Goal: Task Accomplishment & Management: Use online tool/utility

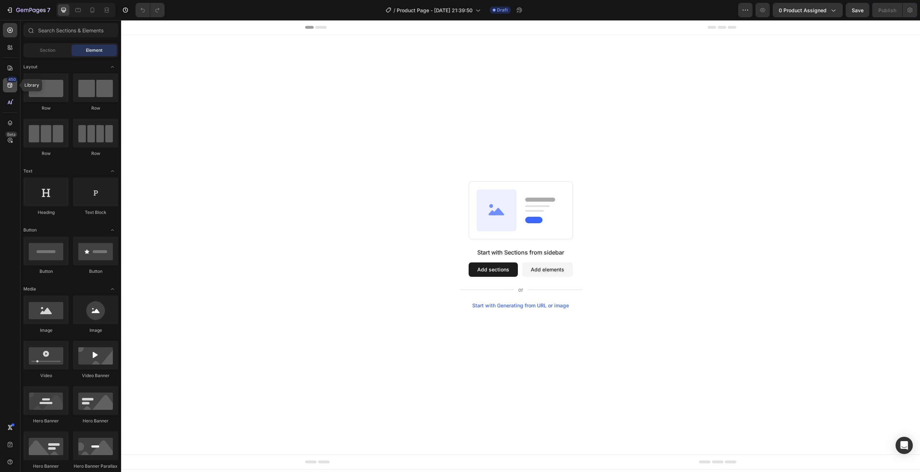
click at [9, 85] on icon at bounding box center [9, 85] width 7 height 7
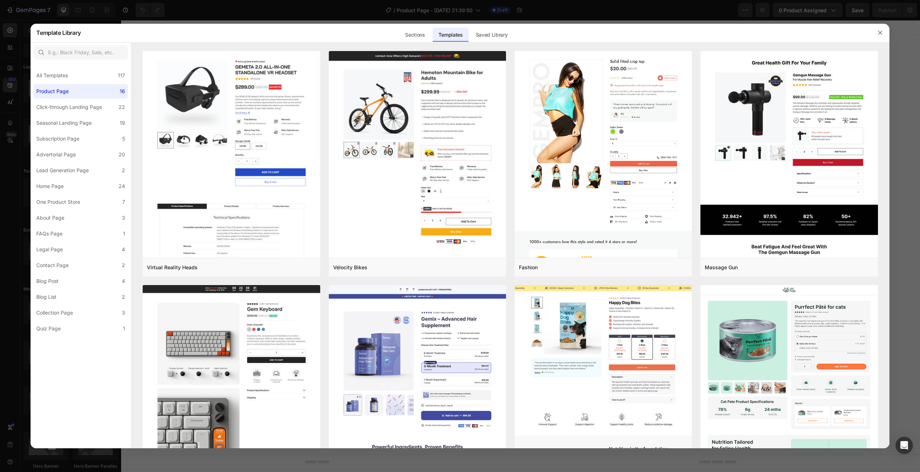
click at [887, 28] on div at bounding box center [879, 32] width 19 height 19
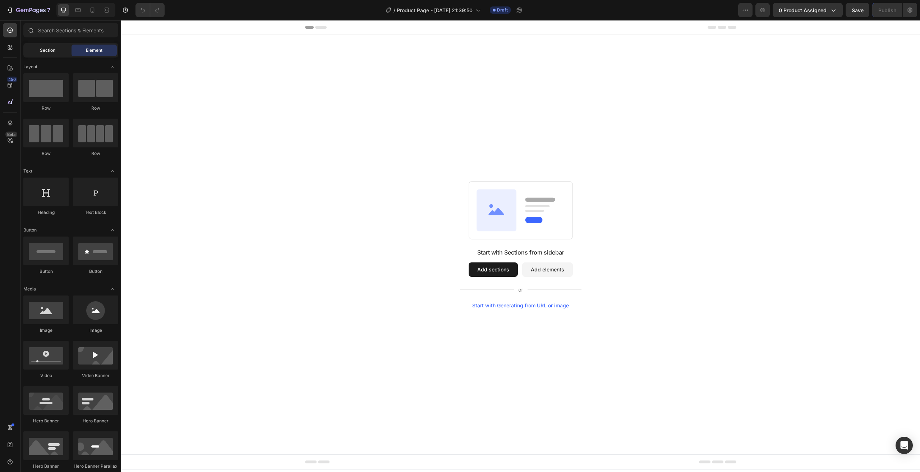
click at [52, 53] on span "Section" at bounding box center [47, 50] width 15 height 6
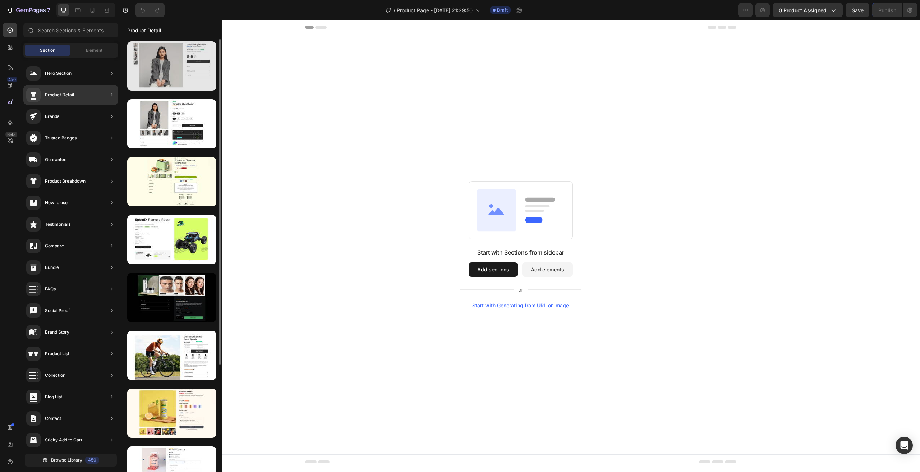
click at [179, 68] on div at bounding box center [171, 65] width 89 height 49
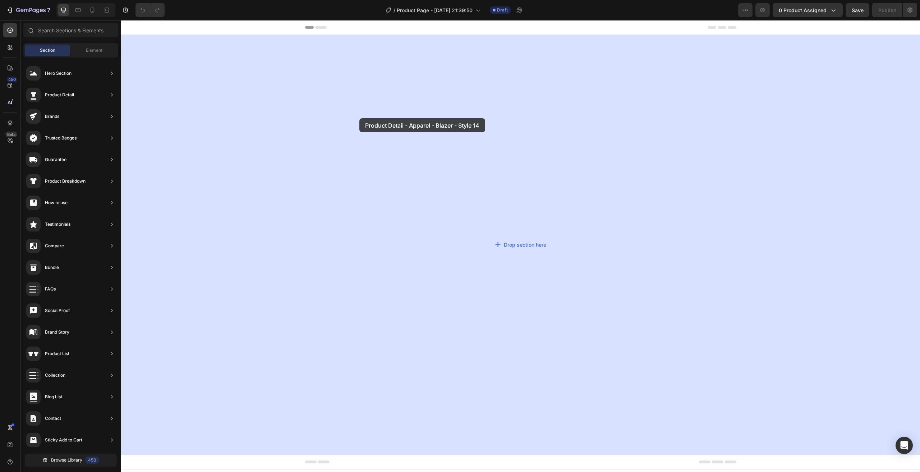
drag, startPoint x: 300, startPoint y: 88, endPoint x: 359, endPoint y: 118, distance: 66.7
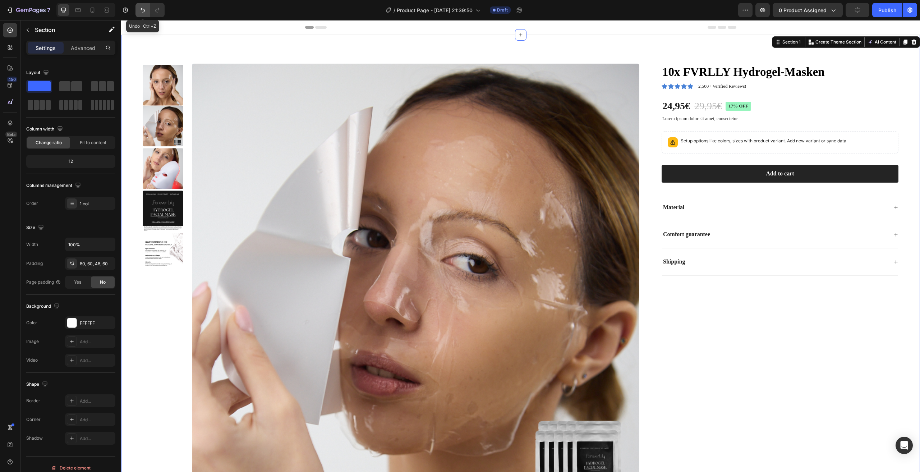
click at [143, 4] on button "Undo/Redo" at bounding box center [142, 10] width 14 height 14
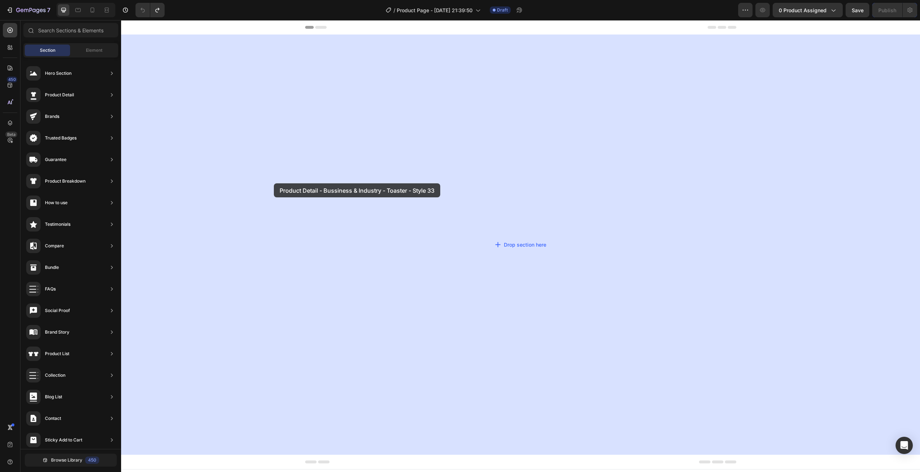
drag, startPoint x: 301, startPoint y: 218, endPoint x: 321, endPoint y: 163, distance: 59.2
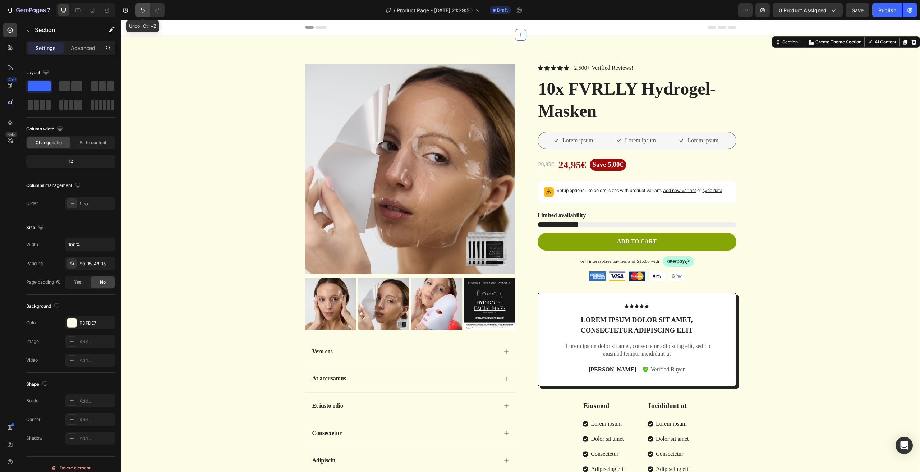
click at [144, 8] on icon "Undo/Redo" at bounding box center [142, 9] width 7 height 7
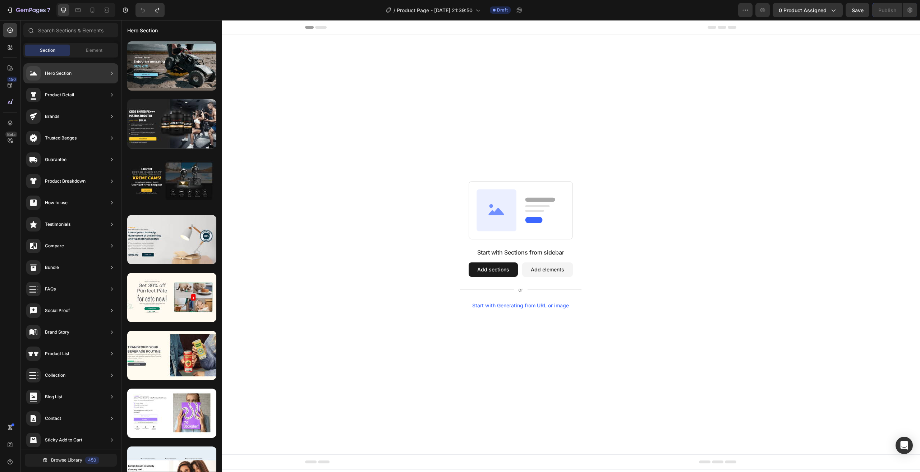
click at [101, 106] on div "Product Detail" at bounding box center [70, 116] width 95 height 20
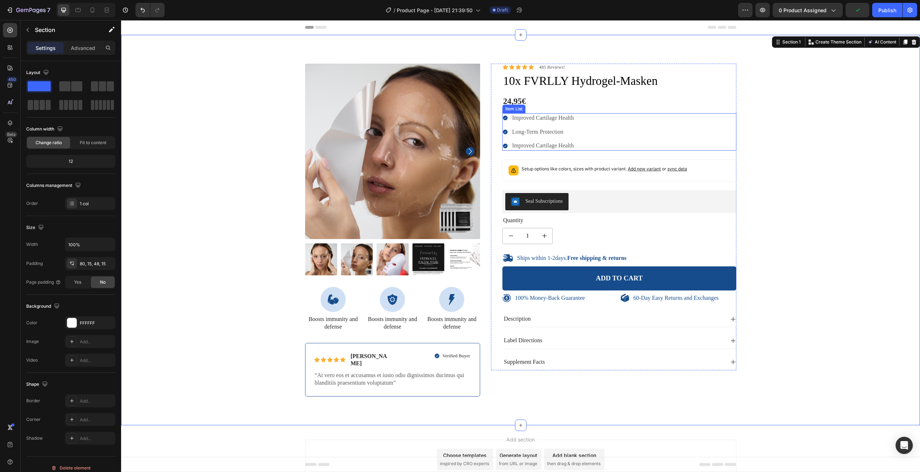
click at [638, 114] on div "Improved Cartilage Health Long-Term Protection Improved Cartilage Health" at bounding box center [619, 131] width 234 height 37
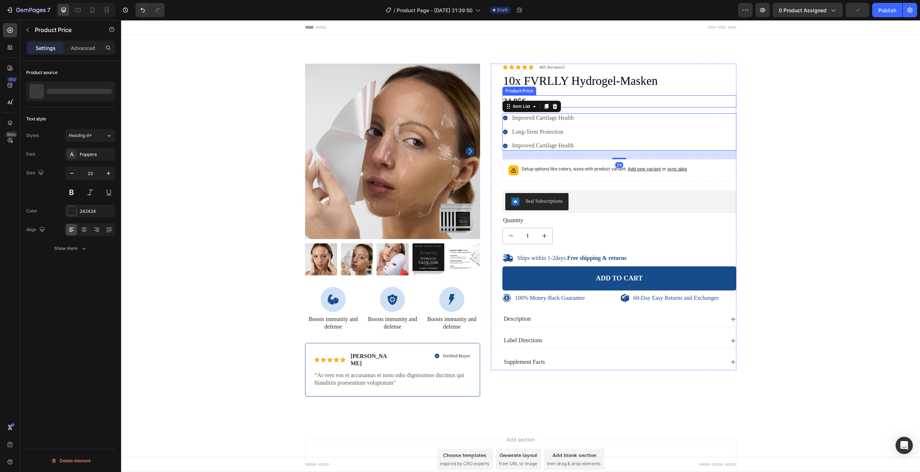
click at [631, 106] on div "24,95€" at bounding box center [619, 101] width 234 height 12
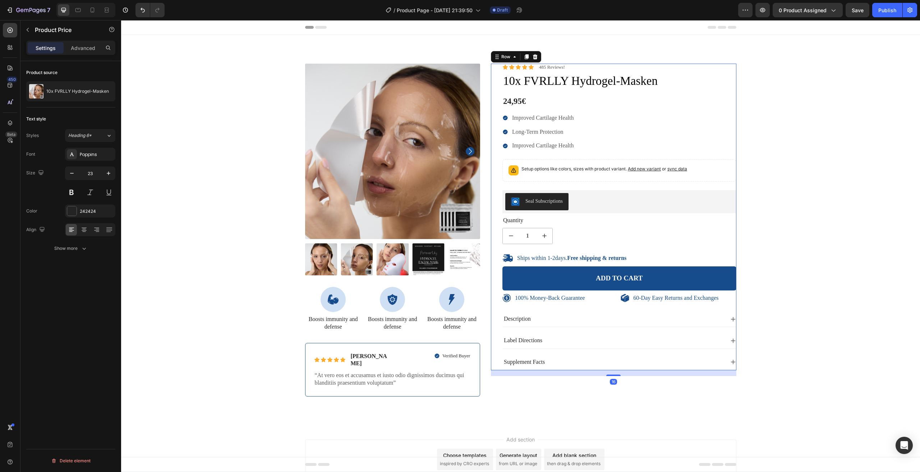
click at [491, 74] on div "Icon Icon Icon Icon Icon Icon List 485 Reviews! Text Block Row 10x FVRLLY Hydro…" at bounding box center [613, 217] width 245 height 306
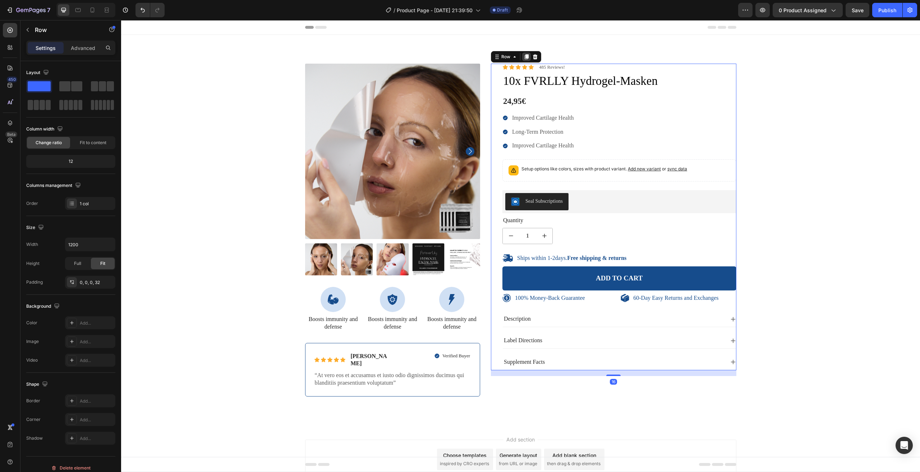
click at [526, 58] on icon at bounding box center [526, 57] width 6 height 6
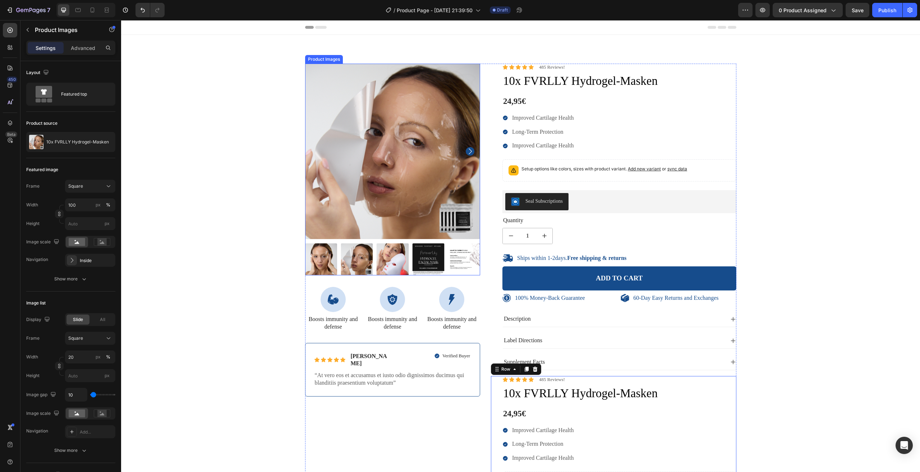
click at [324, 85] on img at bounding box center [392, 151] width 175 height 175
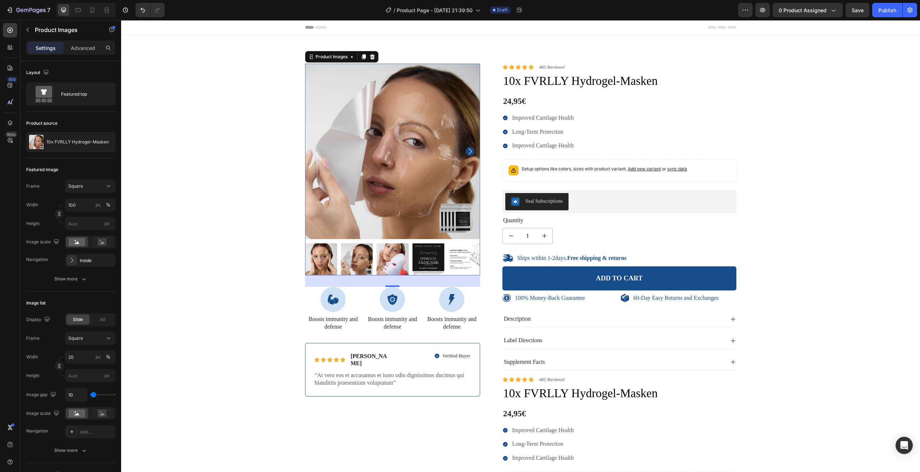
click at [336, 257] on div at bounding box center [392, 259] width 175 height 32
click at [383, 257] on img at bounding box center [392, 259] width 32 height 32
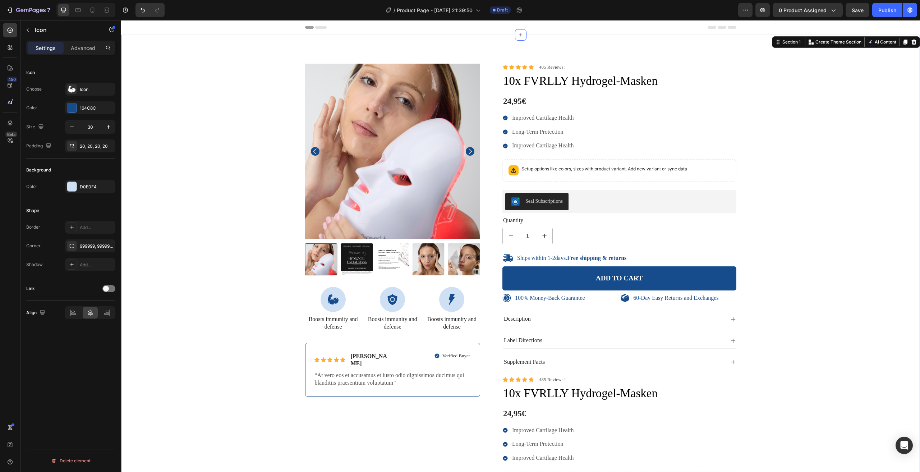
click at [296, 292] on div "100% Money-Back Guarantee Item List 60-Day Easy Returns Item List Row Product I…" at bounding box center [520, 379] width 788 height 630
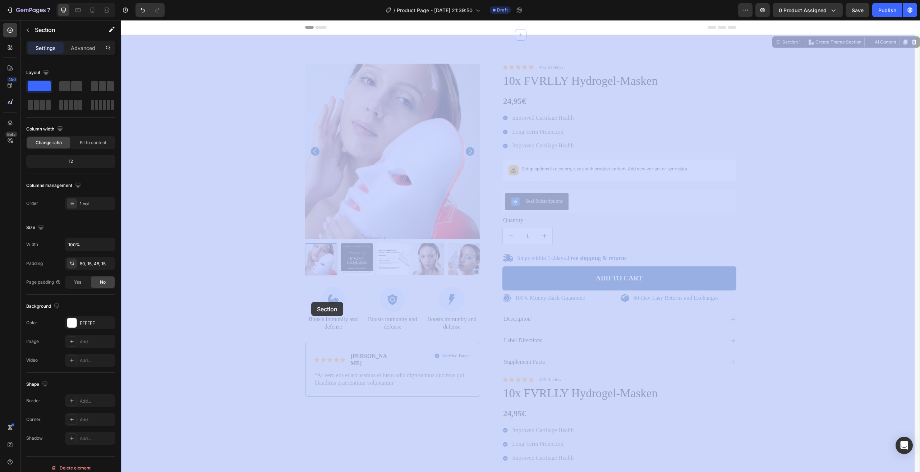
drag, startPoint x: 299, startPoint y: 291, endPoint x: 311, endPoint y: 301, distance: 15.9
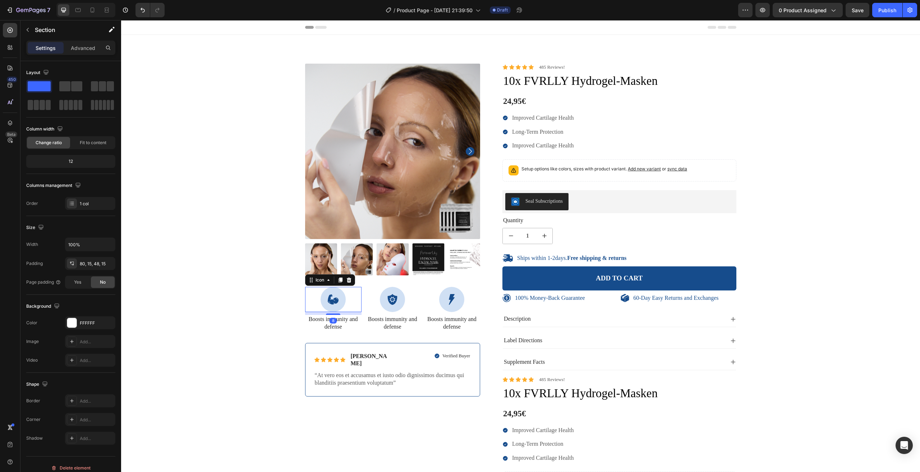
click at [330, 290] on div at bounding box center [332, 299] width 25 height 25
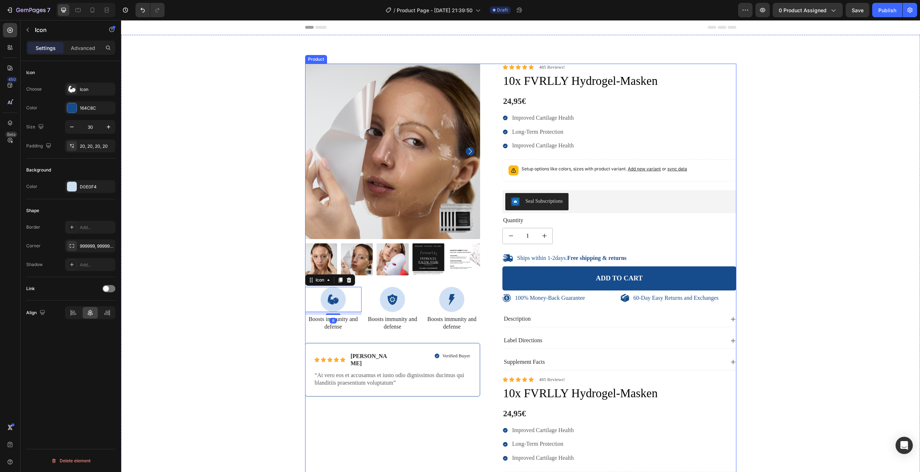
click at [376, 278] on div "100% Money-Back Guarantee Item List 60-Day Easy Returns Item List Row Product I…" at bounding box center [392, 376] width 175 height 624
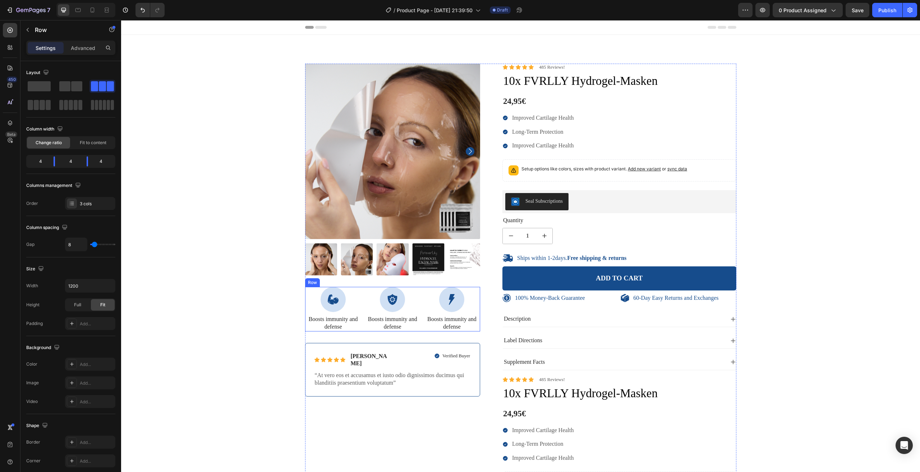
click at [361, 294] on div "Icon Boosts immunity and defense Text Block Icon Boosts immunity and defense Te…" at bounding box center [392, 309] width 175 height 45
click at [347, 279] on icon at bounding box center [349, 279] width 5 height 5
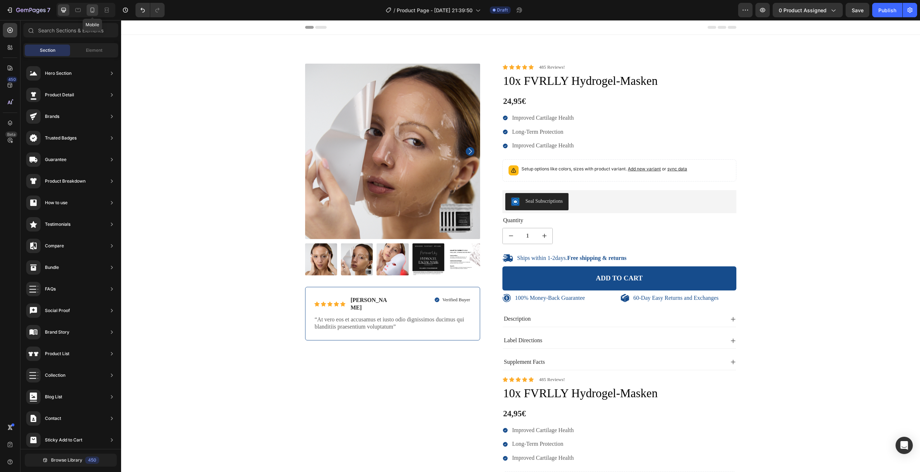
click at [94, 10] on icon at bounding box center [93, 10] width 4 height 5
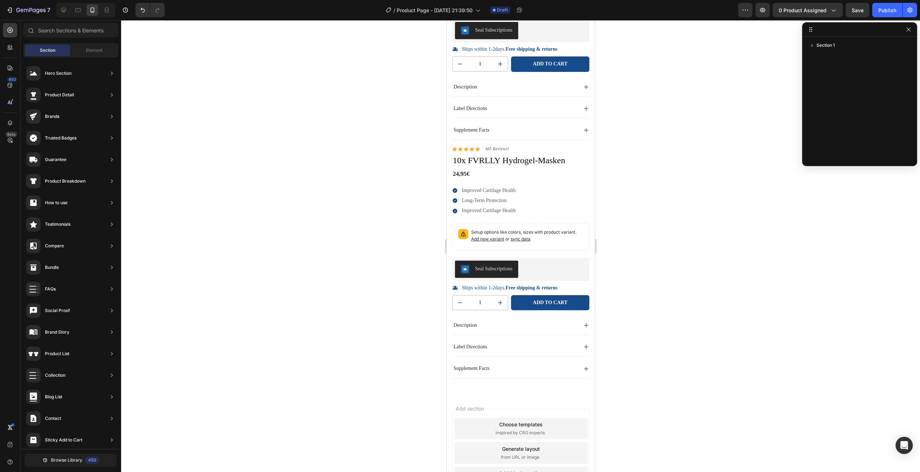
scroll to position [294, 0]
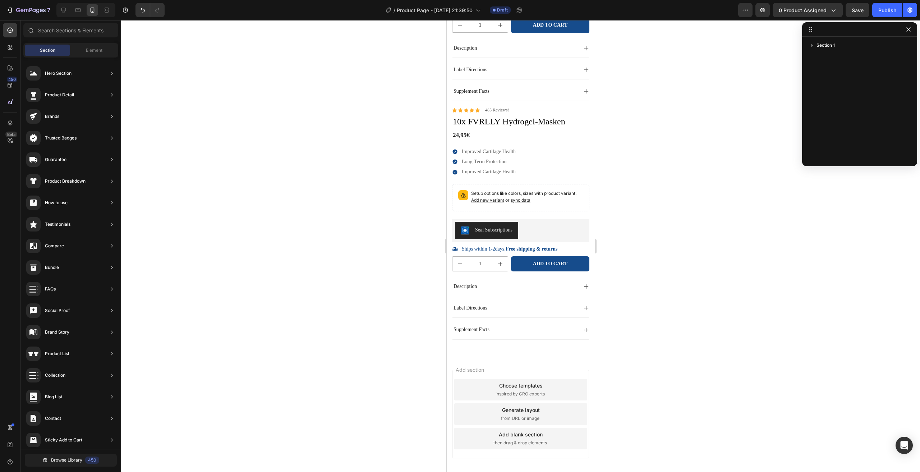
click at [502, 391] on span "inspired by CRO experts" at bounding box center [519, 394] width 49 height 6
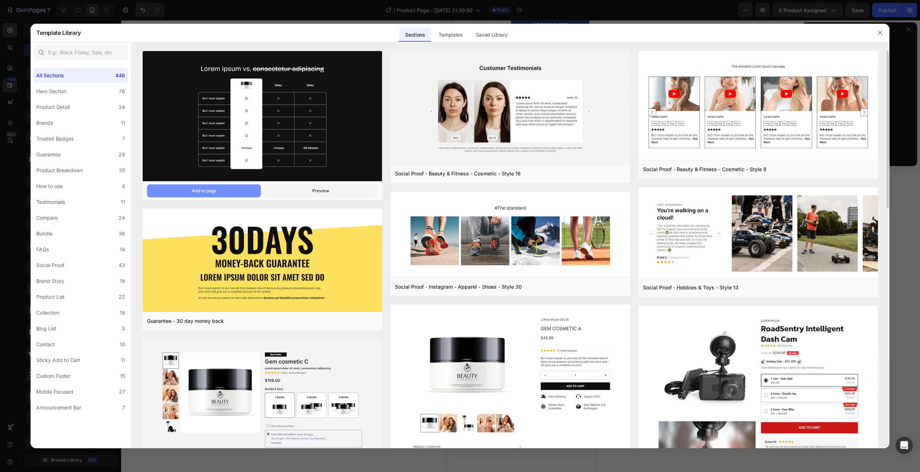
click at [230, 189] on button "Add to page" at bounding box center [204, 190] width 114 height 13
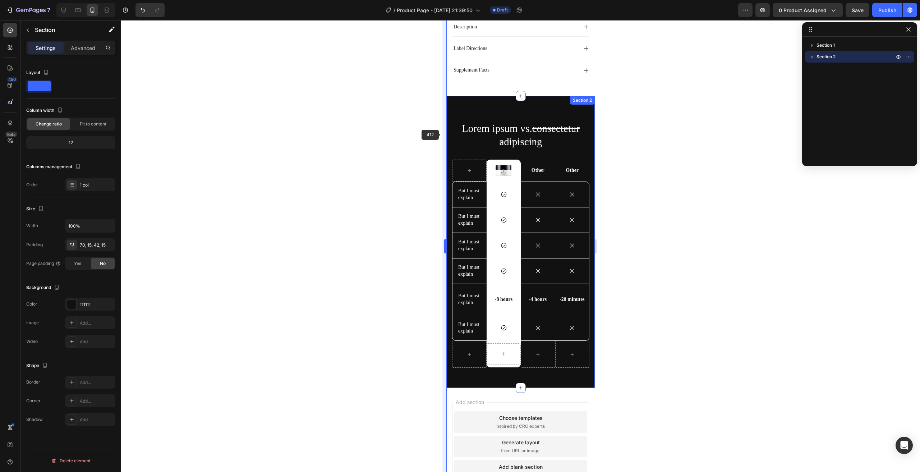
scroll to position [550, 0]
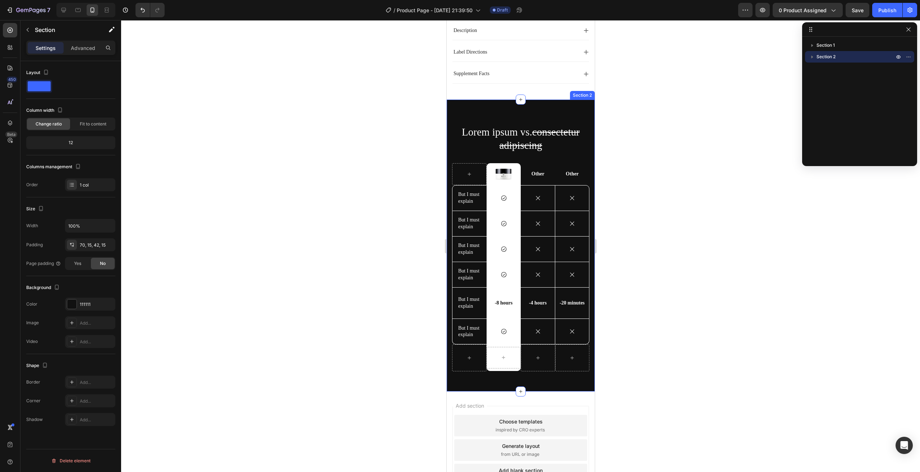
click at [548, 381] on div "Lorem ipsum vs. consectetur adipiscing Heading Image Row Other Text Block Other…" at bounding box center [520, 246] width 148 height 292
click at [584, 96] on div at bounding box center [588, 92] width 9 height 9
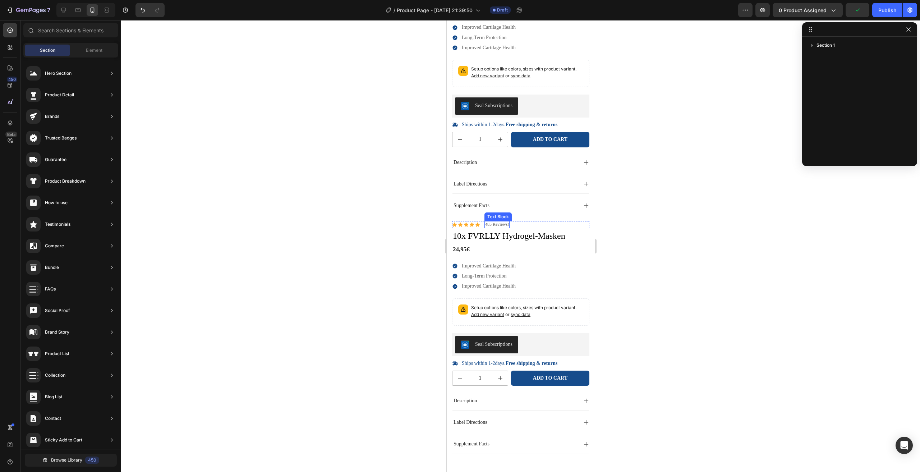
scroll to position [151, 0]
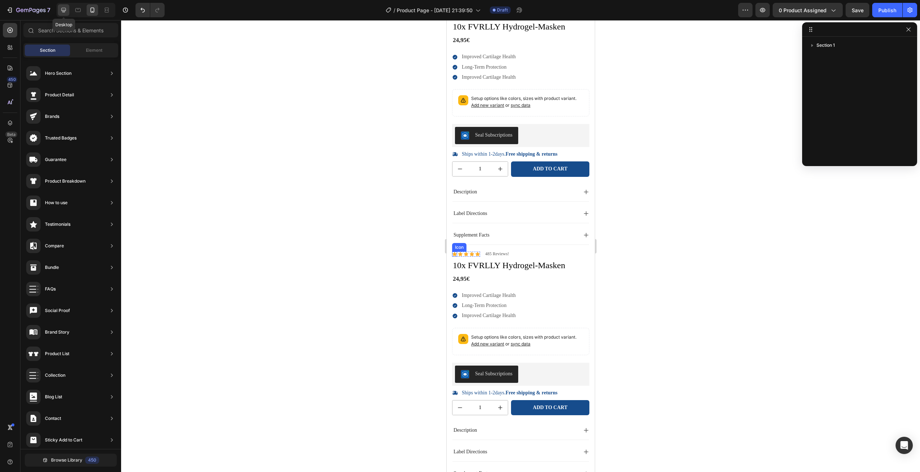
click at [59, 9] on div at bounding box center [63, 9] width 11 height 11
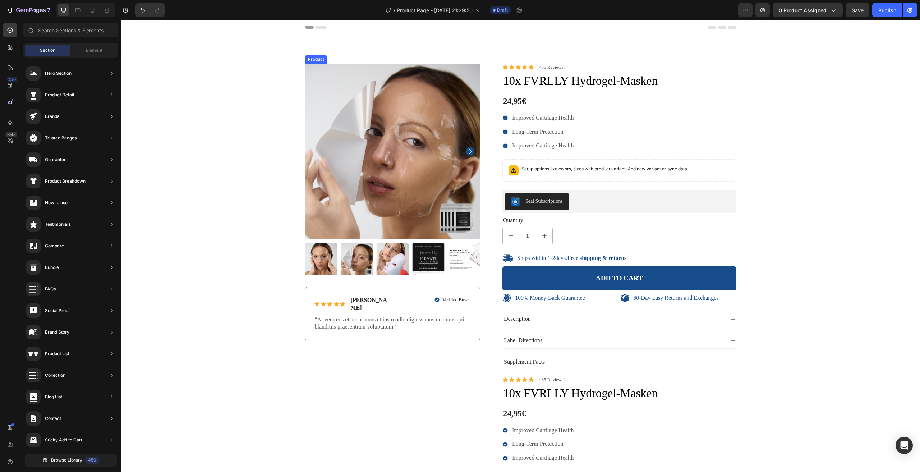
click at [486, 71] on div "100% Money-Back Guarantee Item List 60-Day Easy Returns Item List Row Product I…" at bounding box center [520, 376] width 431 height 624
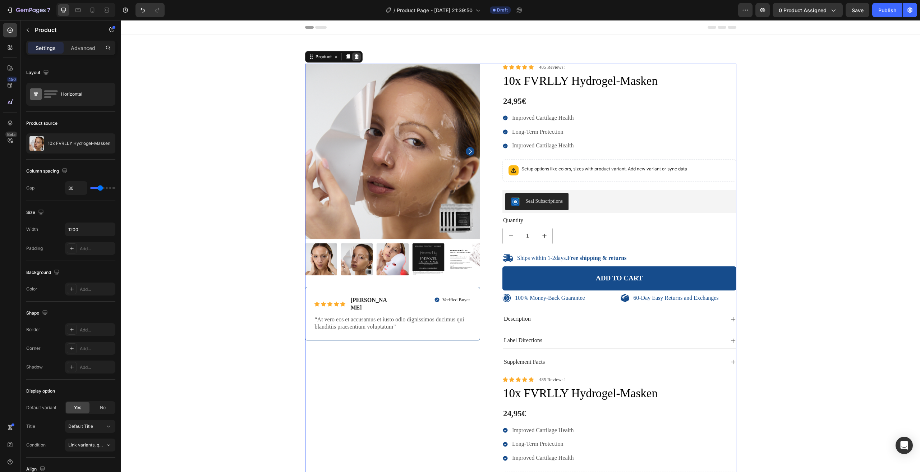
click at [355, 61] on div at bounding box center [356, 56] width 9 height 9
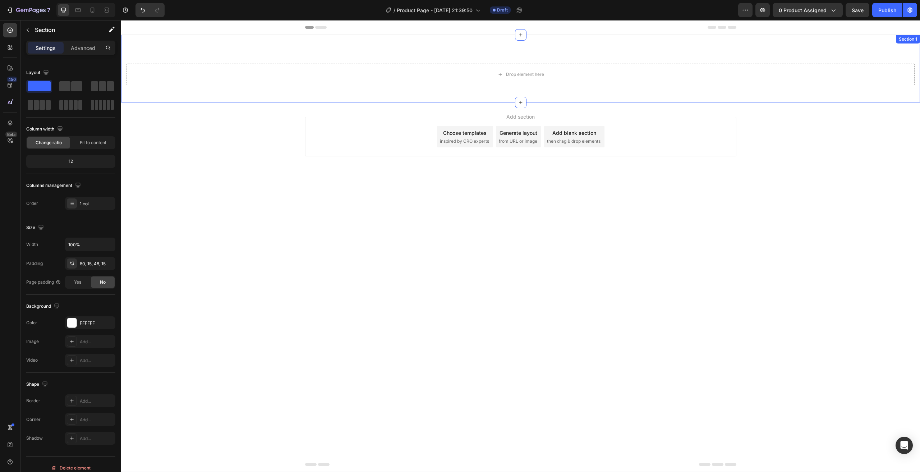
click at [464, 52] on div "Drop element here Section 1" at bounding box center [520, 69] width 799 height 68
click at [913, 42] on icon at bounding box center [914, 42] width 6 height 6
